Goal: Book appointment/travel/reservation

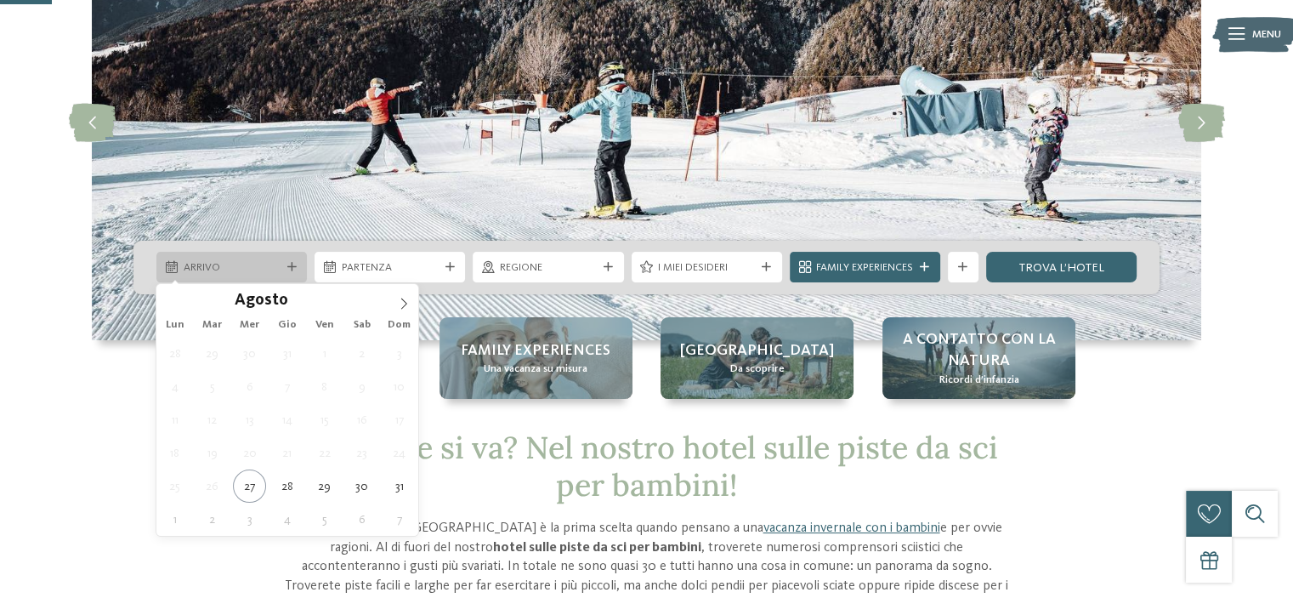
click at [234, 275] on span "Arrivo" at bounding box center [232, 267] width 97 height 15
click at [399, 302] on icon at bounding box center [404, 304] width 12 height 12
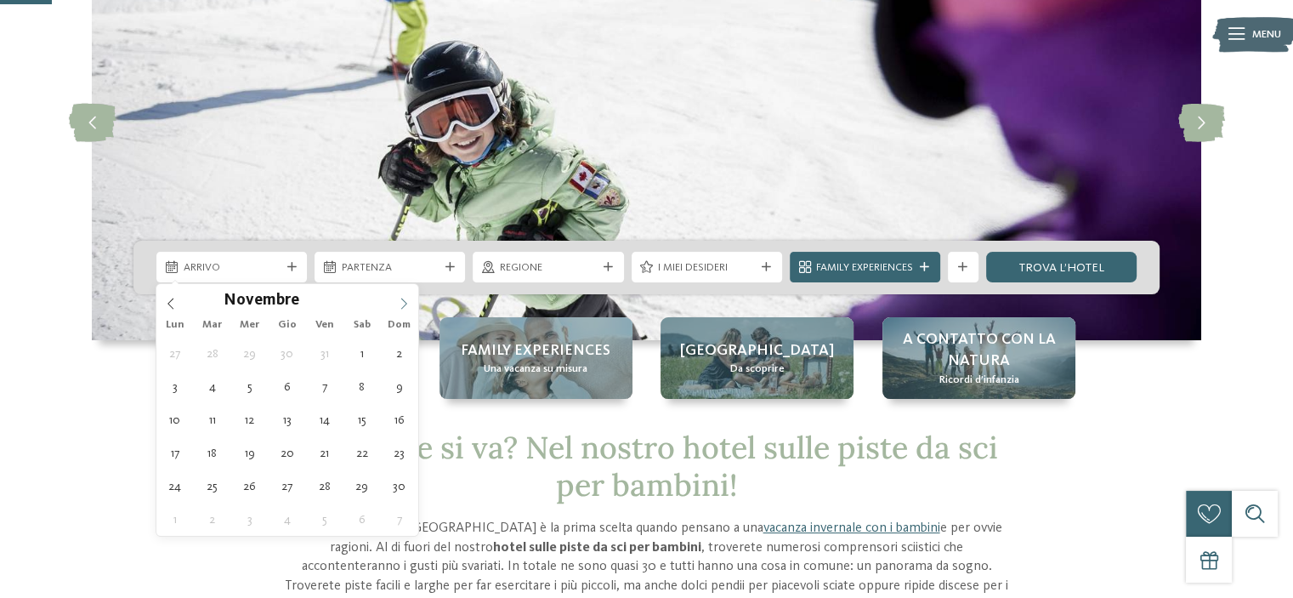
click at [399, 302] on icon at bounding box center [404, 304] width 12 height 12
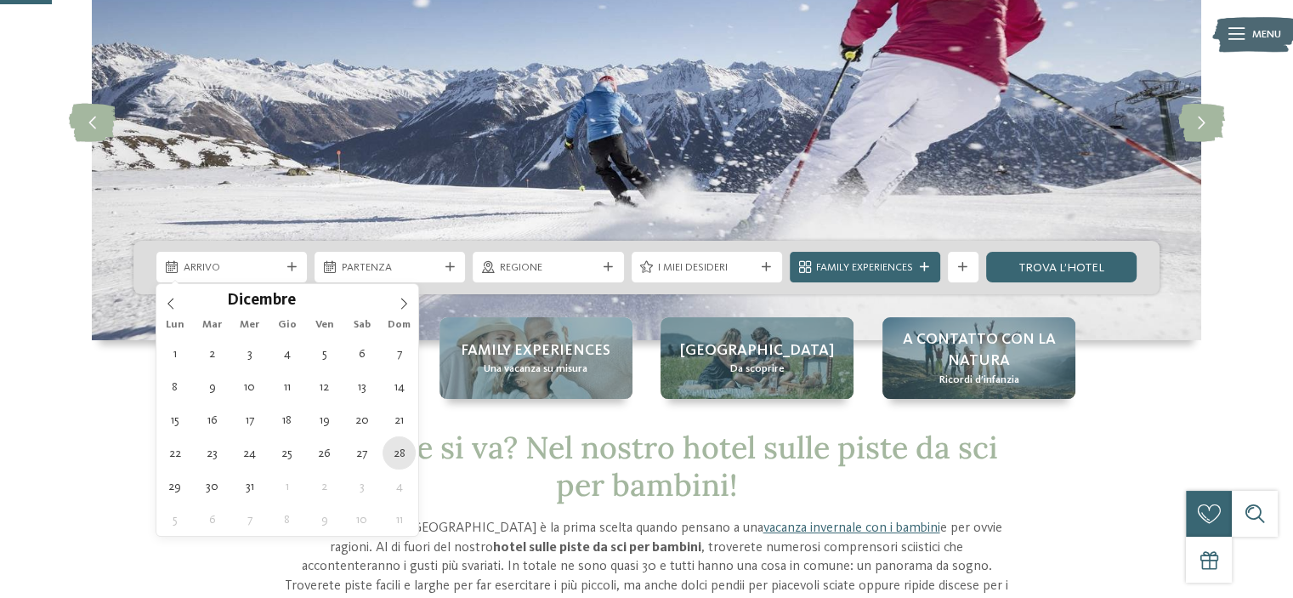
type div "[DATE]"
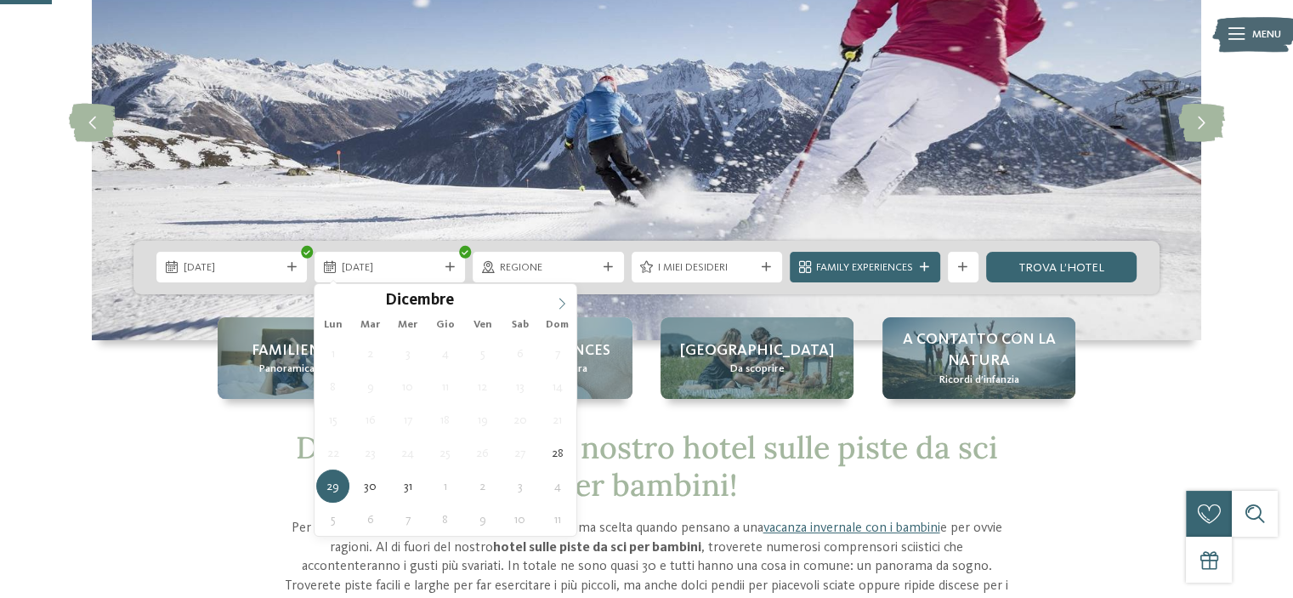
type input "****"
click at [554, 300] on span at bounding box center [562, 298] width 29 height 29
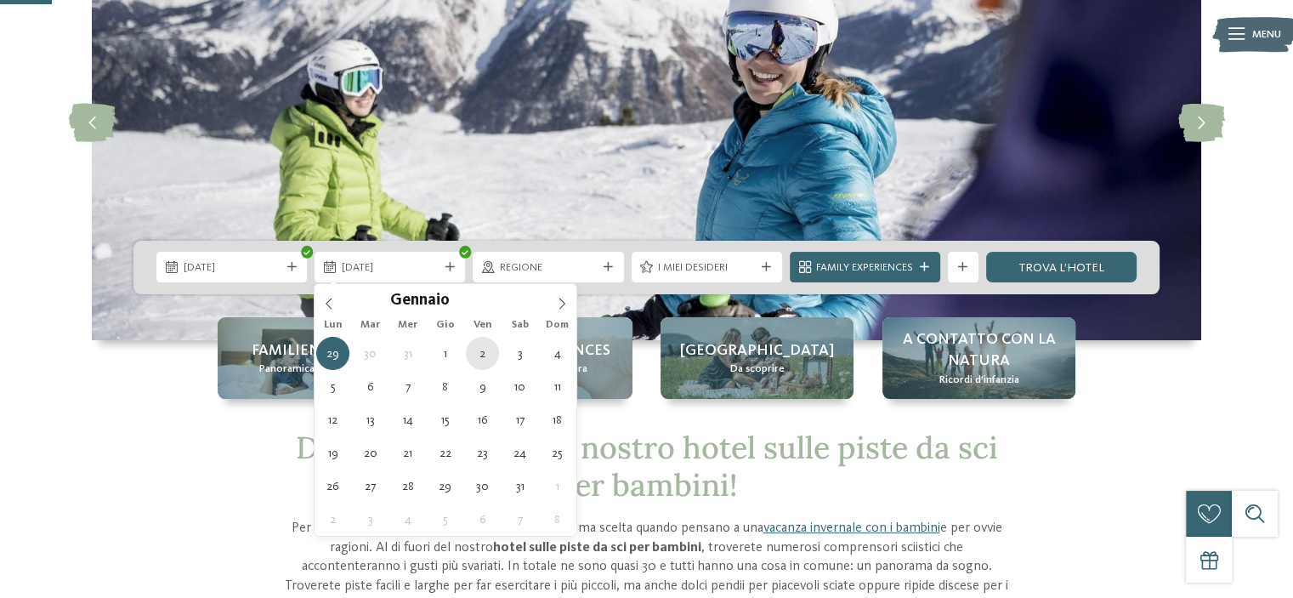
type div "[DATE]"
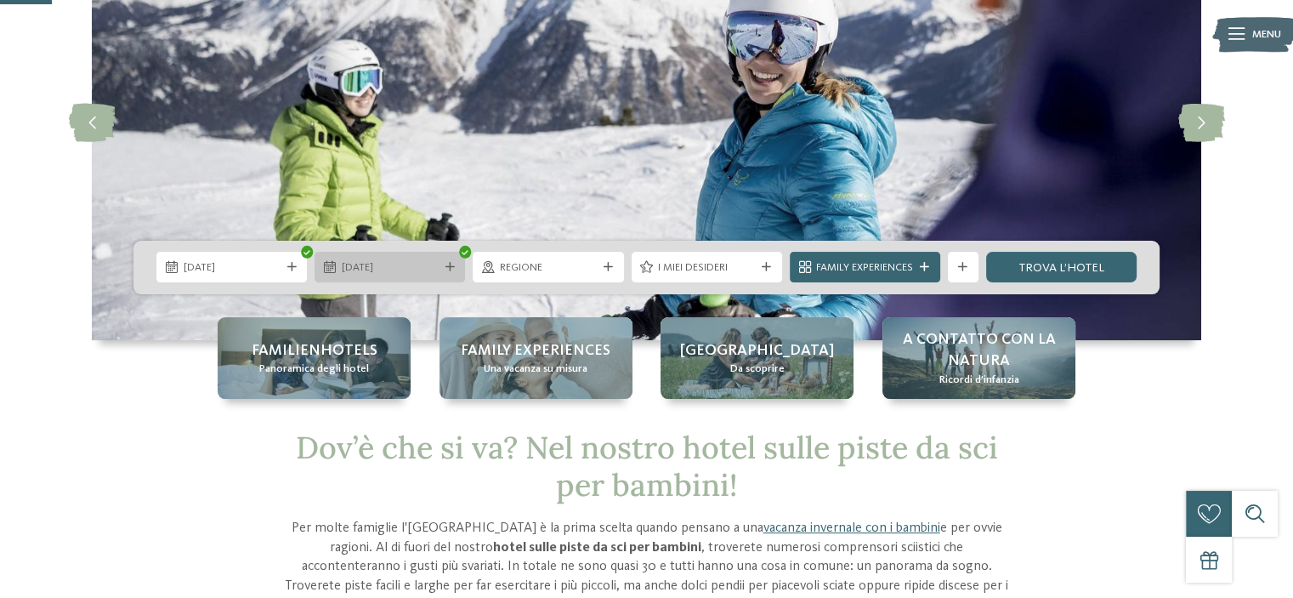
click at [447, 268] on icon at bounding box center [450, 267] width 9 height 9
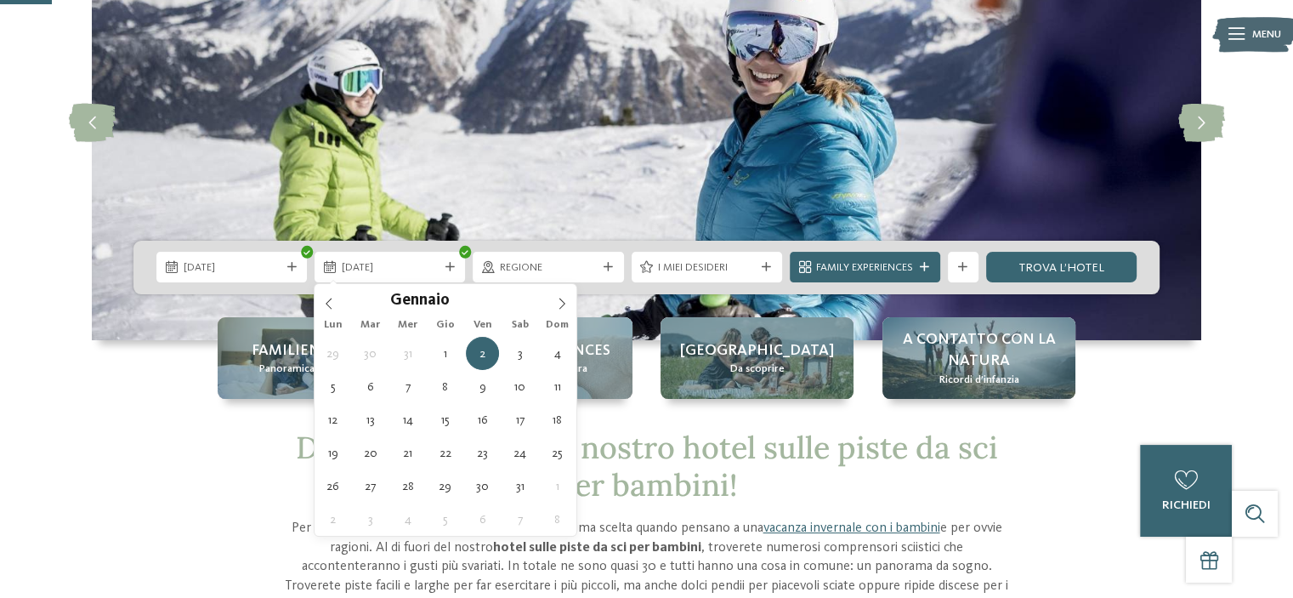
click at [126, 385] on div "Familienhotels Panoramica degli hotel Family experiences Una vacanza su misura …" at bounding box center [647, 358] width 1042 height 82
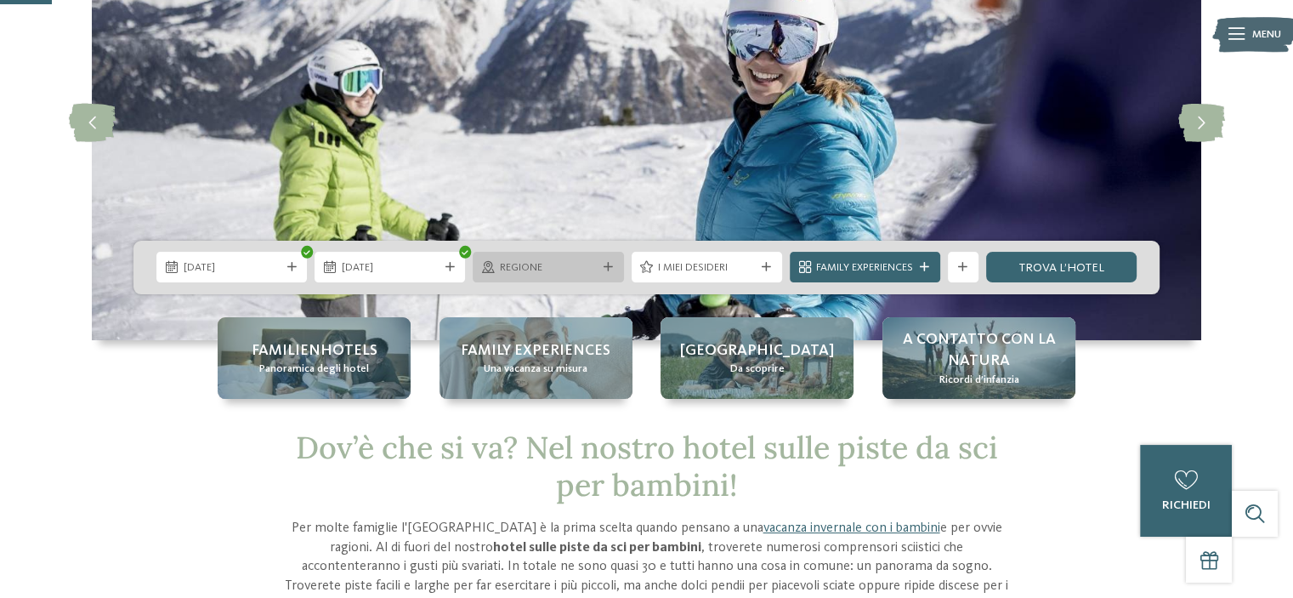
click at [558, 270] on span "Regione" at bounding box center [548, 267] width 97 height 15
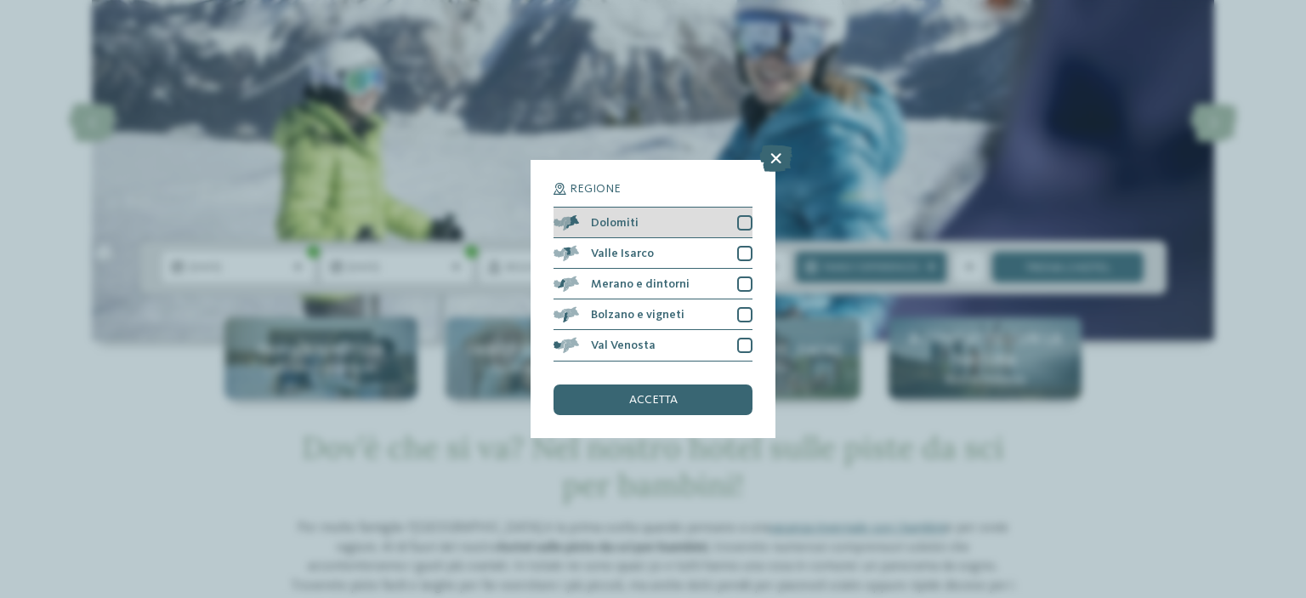
click at [731, 220] on div "Dolomiti" at bounding box center [653, 222] width 199 height 31
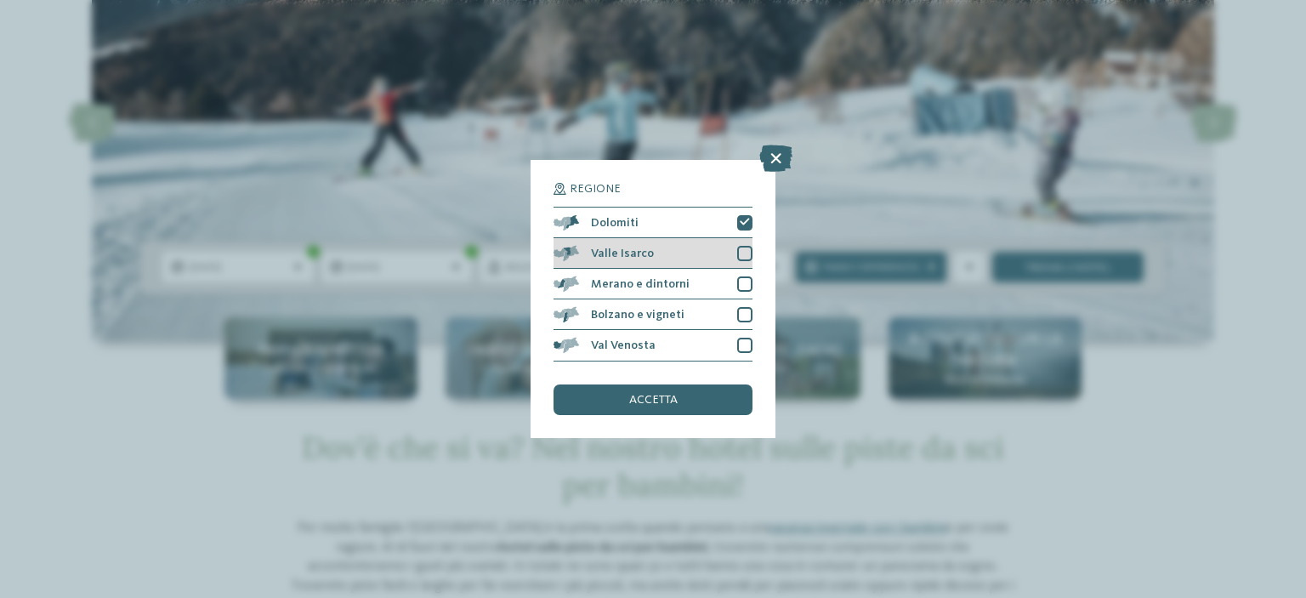
click at [737, 253] on div at bounding box center [744, 253] width 15 height 15
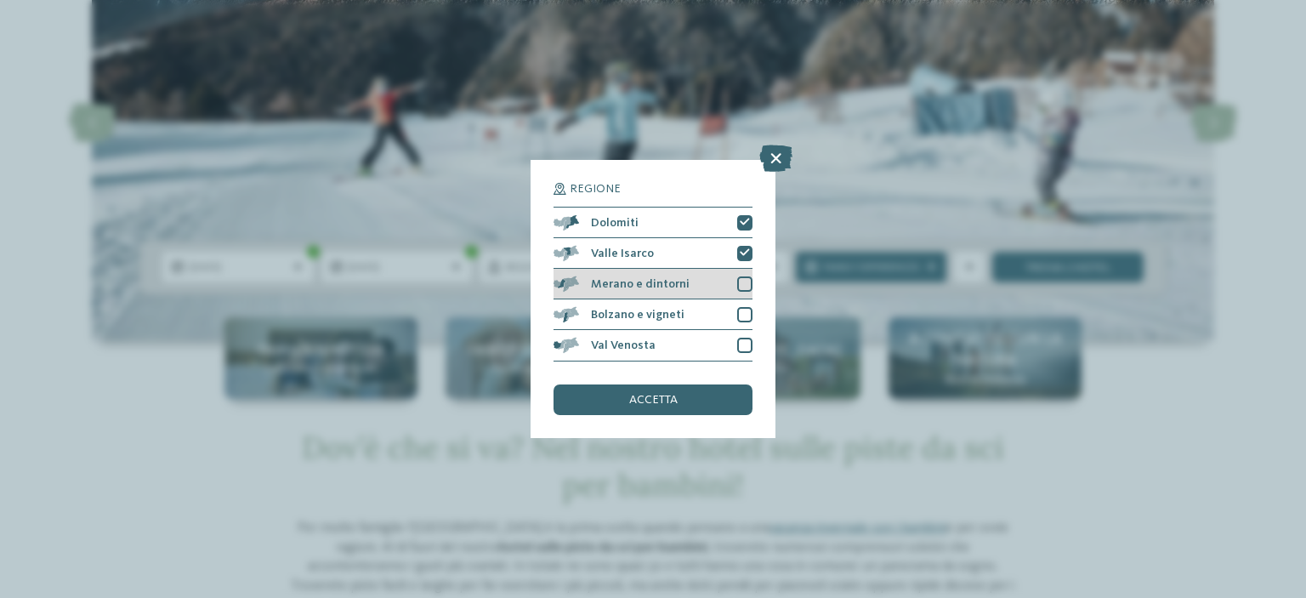
click at [751, 287] on div at bounding box center [744, 283] width 15 height 15
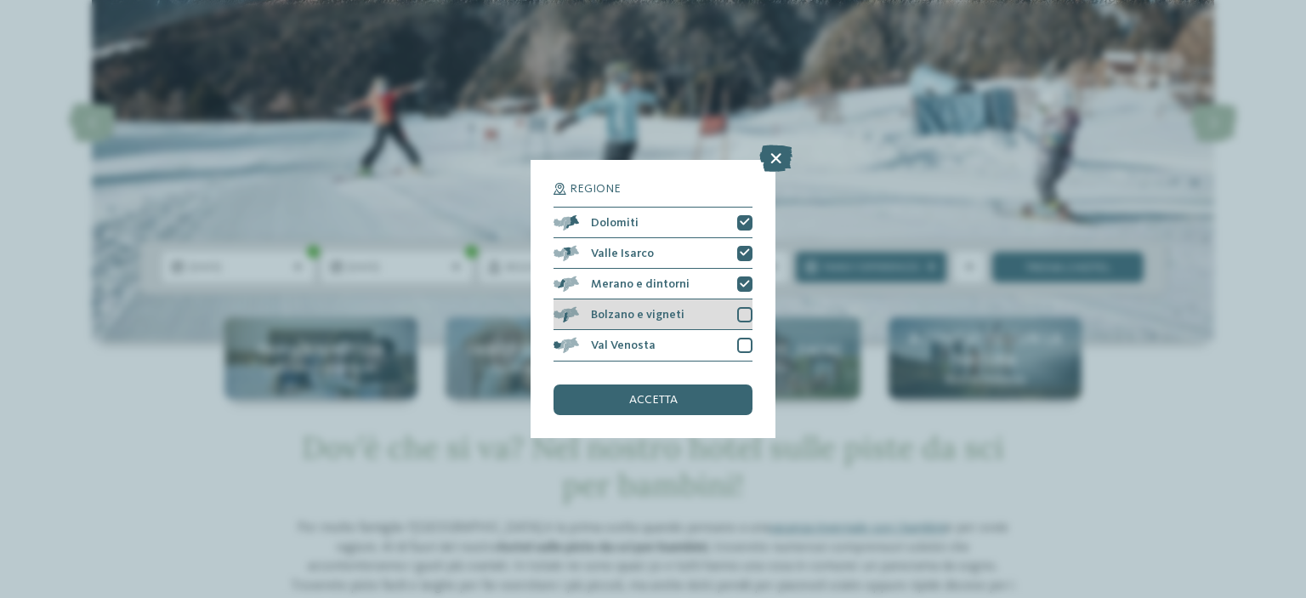
drag, startPoint x: 745, startPoint y: 314, endPoint x: 743, endPoint y: 328, distance: 14.6
click at [745, 315] on div at bounding box center [744, 314] width 15 height 15
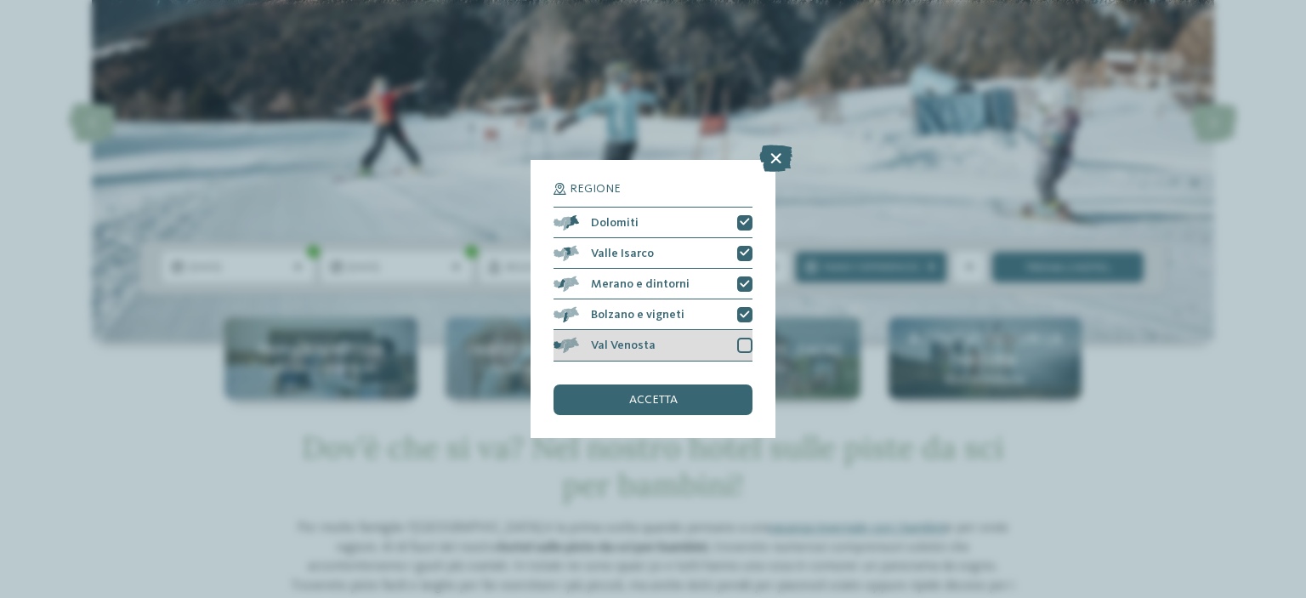
click at [743, 343] on div at bounding box center [744, 345] width 15 height 15
click at [694, 404] on div "accetta" at bounding box center [653, 399] width 199 height 31
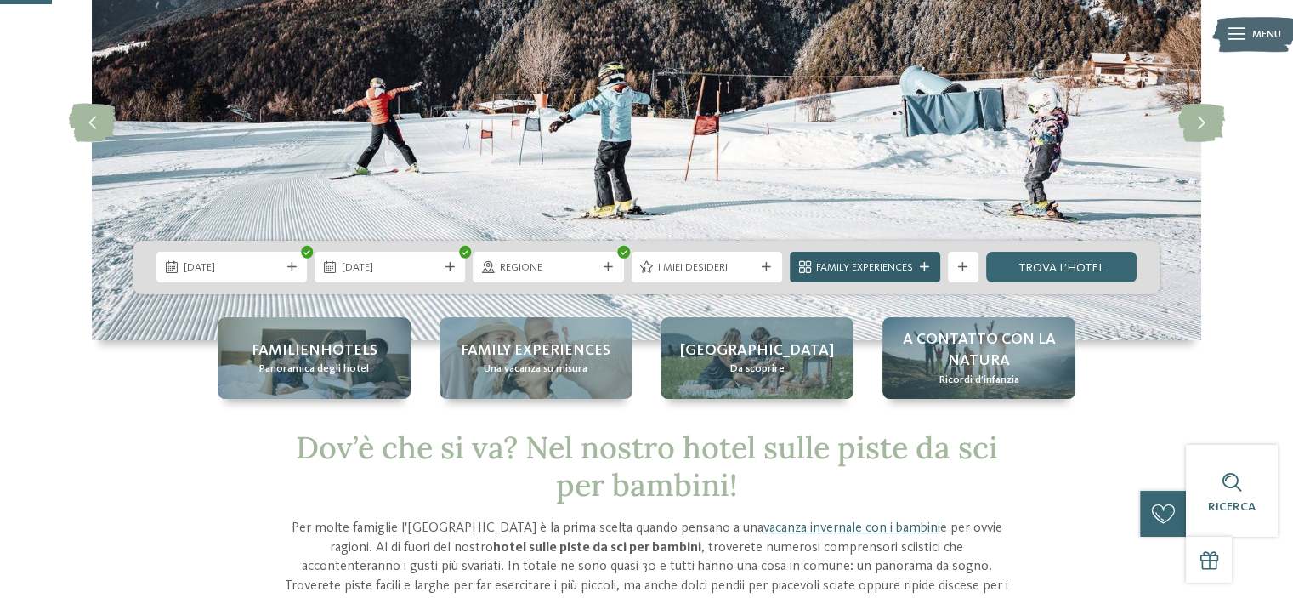
click at [889, 271] on span "Family Experiences" at bounding box center [864, 267] width 97 height 15
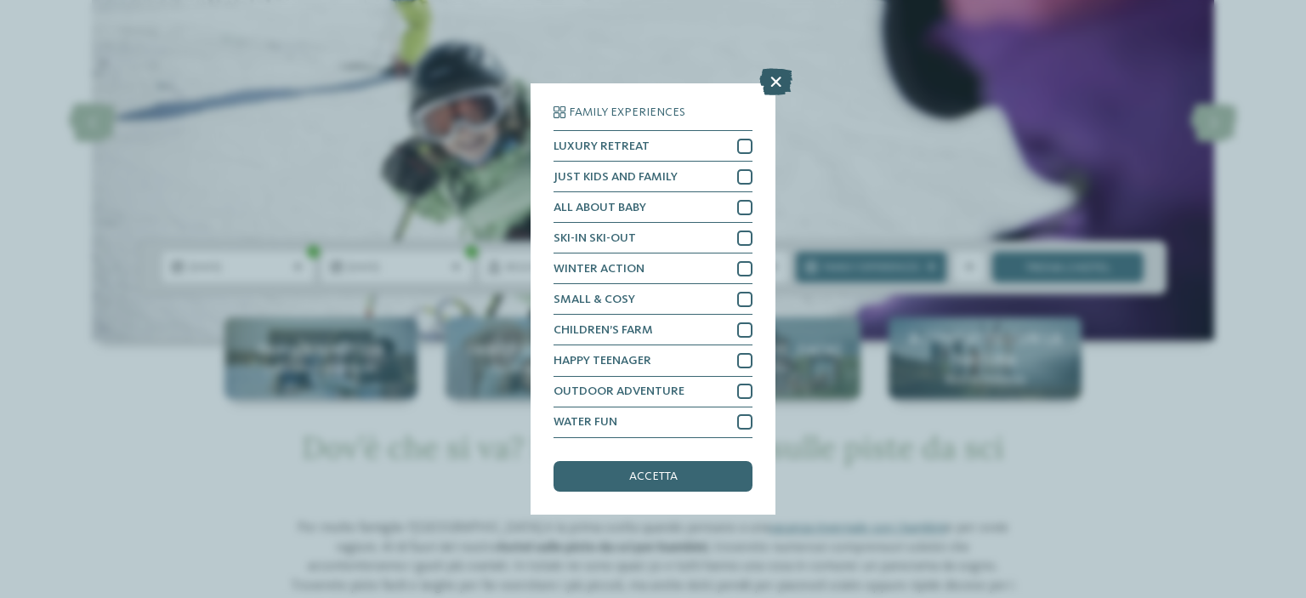
click at [773, 81] on icon at bounding box center [775, 82] width 33 height 27
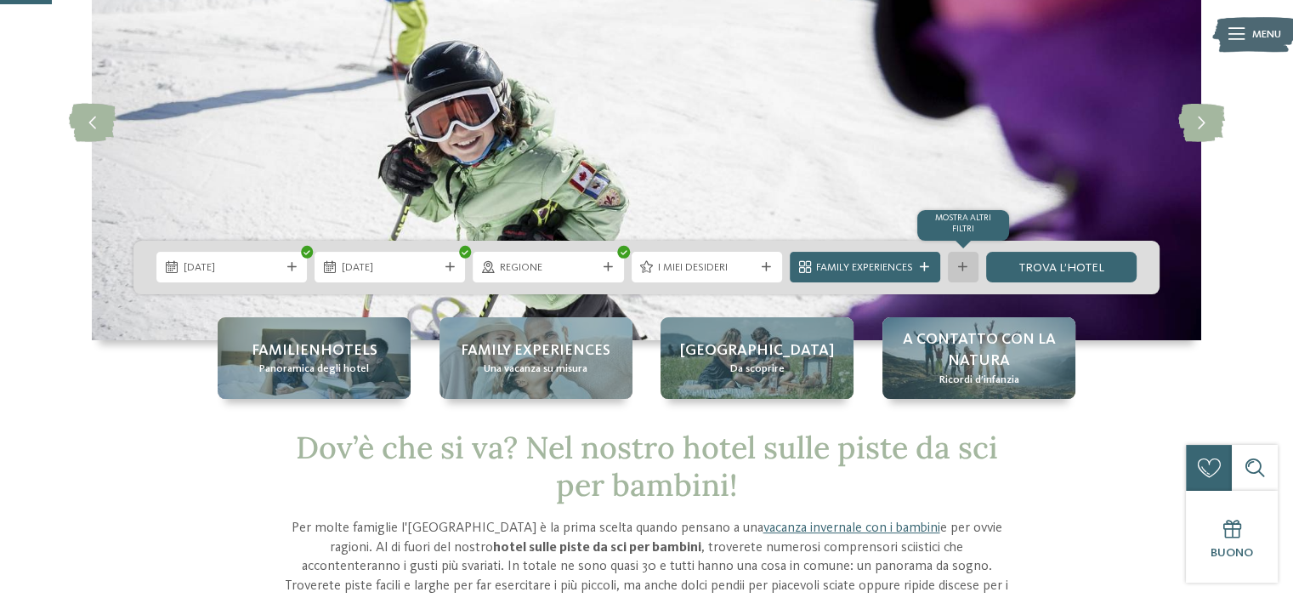
click at [961, 264] on icon at bounding box center [962, 267] width 9 height 9
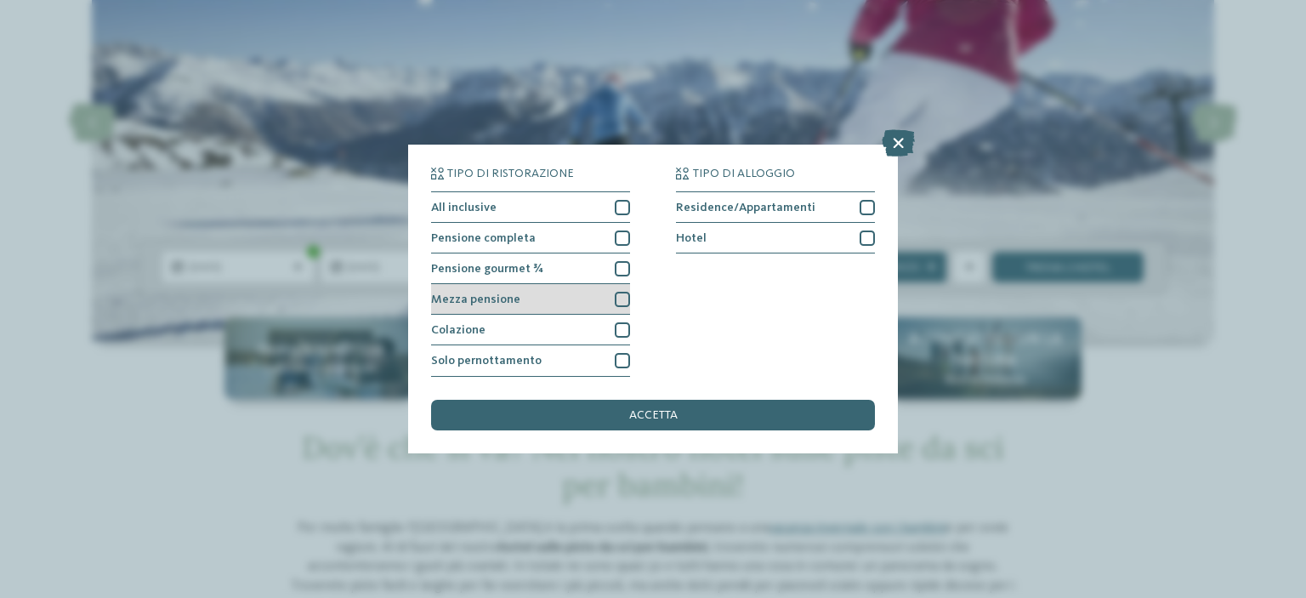
click at [616, 292] on div "Mezza pensione" at bounding box center [530, 299] width 199 height 31
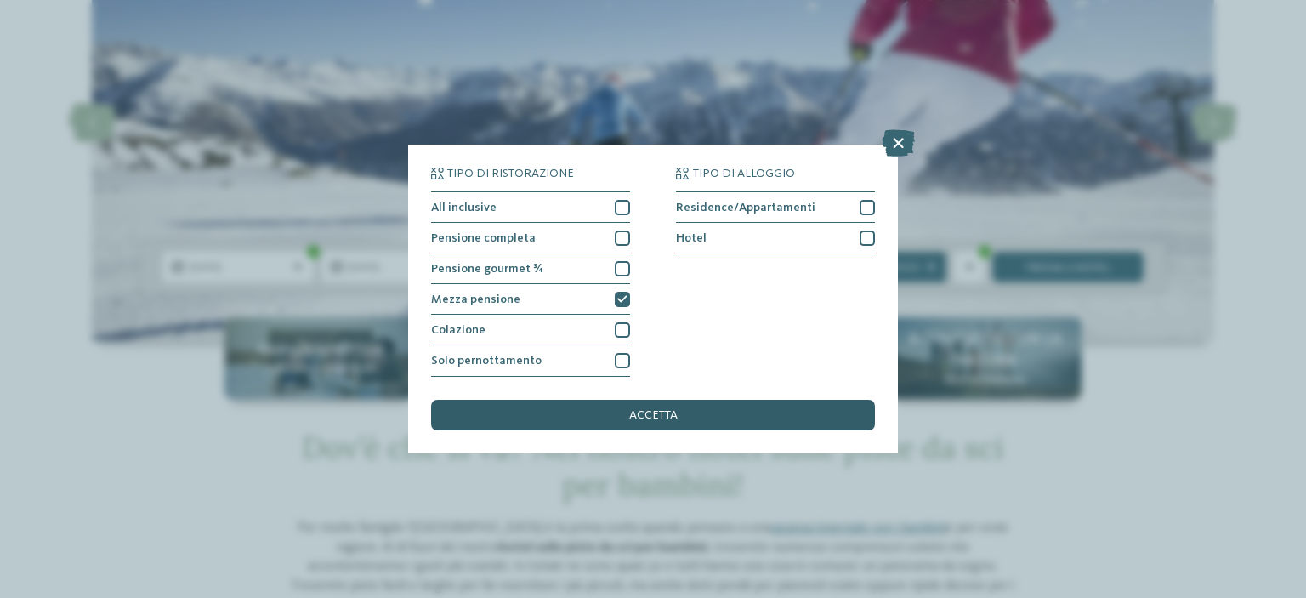
click at [639, 420] on span "accetta" at bounding box center [653, 415] width 48 height 12
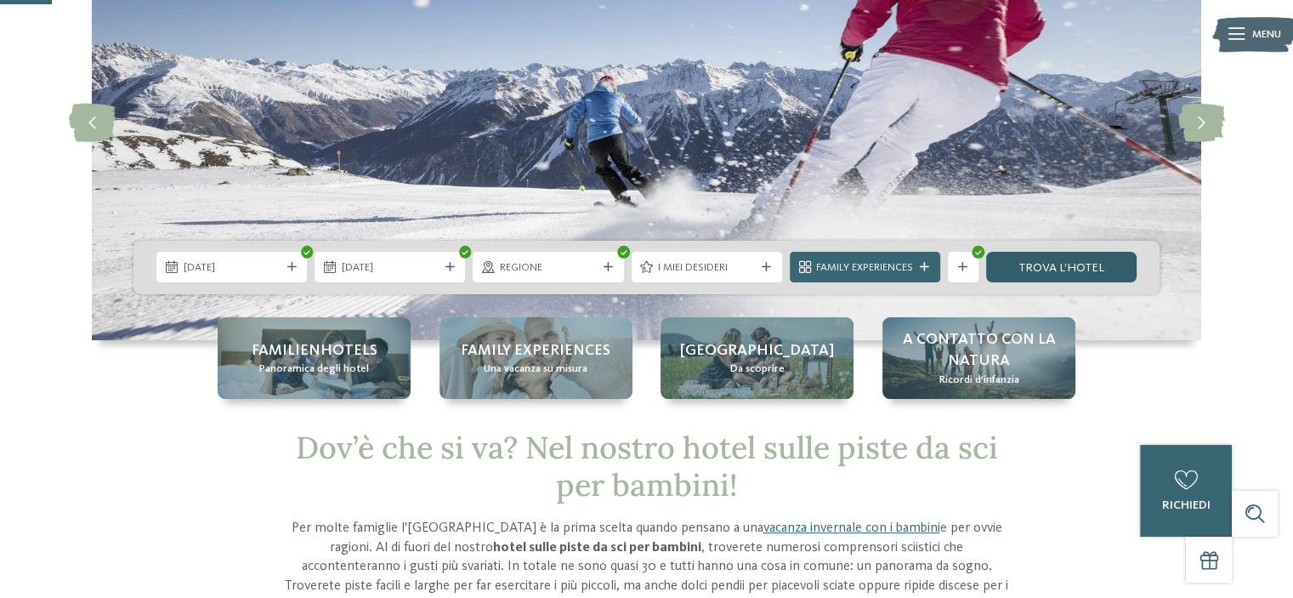
click at [1036, 265] on link "trova l’hotel" at bounding box center [1061, 267] width 151 height 31
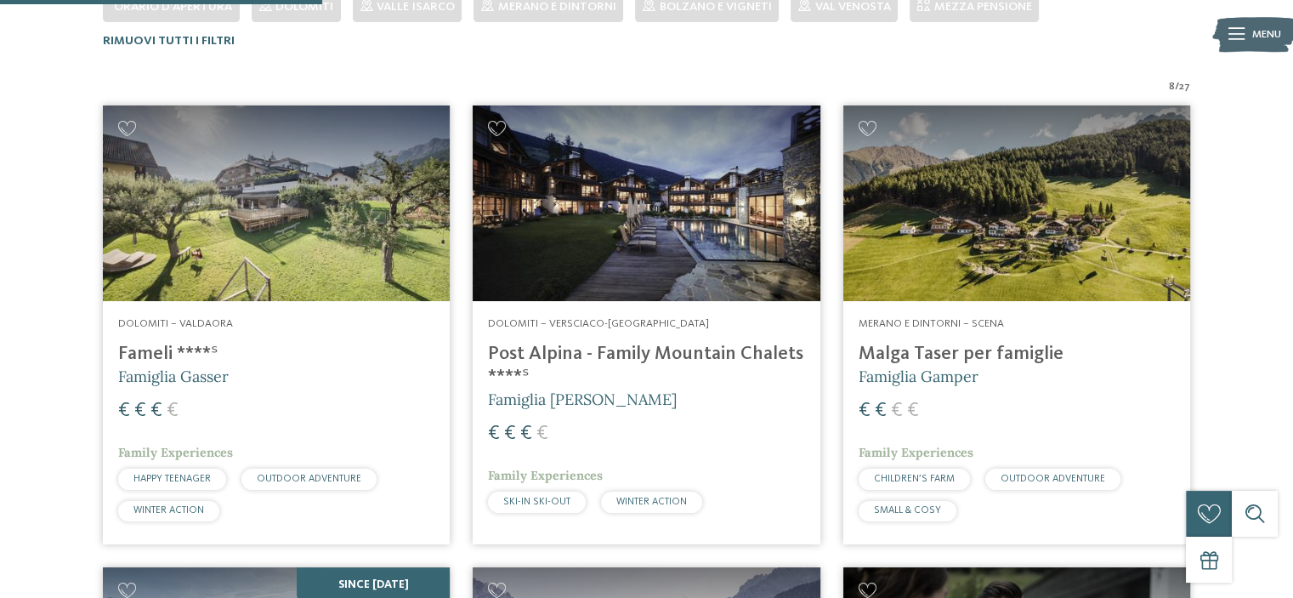
scroll to position [577, 0]
